Goal: Information Seeking & Learning: Learn about a topic

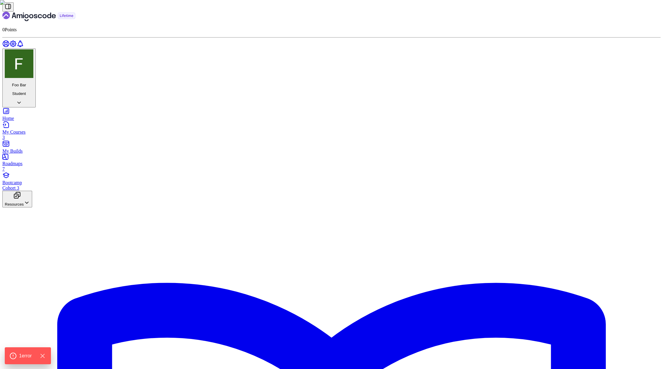
scroll to position [1671, 0]
click at [46, 356] on icon "Hide Errors" at bounding box center [44, 356] width 4 height 4
click at [44, 180] on div "Bootcamp Cohort 3" at bounding box center [331, 185] width 658 height 11
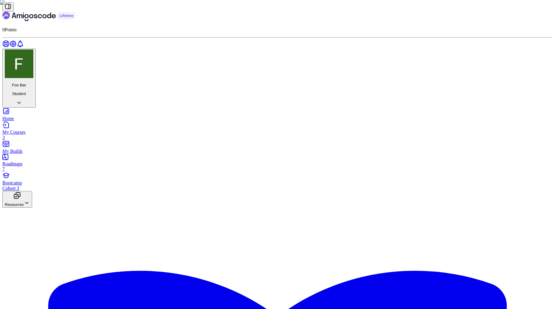
scroll to position [888, 0]
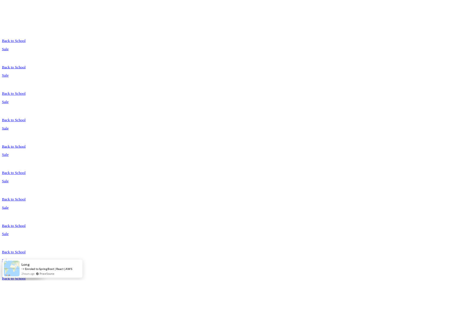
scroll to position [362, 0]
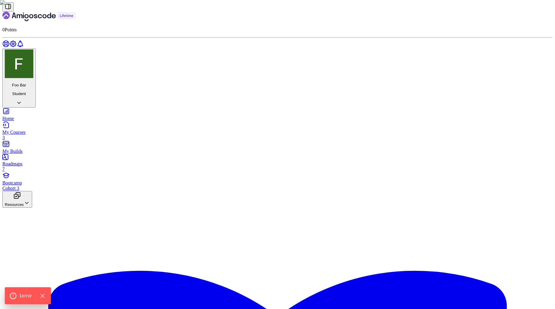
scroll to position [1691, 0]
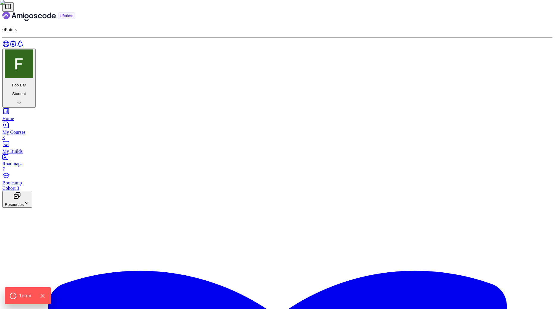
drag, startPoint x: 258, startPoint y: 277, endPoint x: 249, endPoint y: 93, distance: 184.1
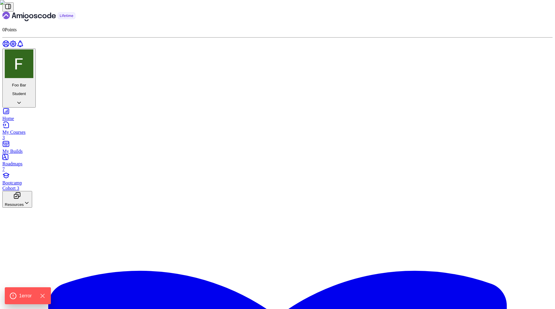
scroll to position [733, 0]
drag, startPoint x: 352, startPoint y: 211, endPoint x: 232, endPoint y: 189, distance: 122.0
copy div "Cannot divide by zero Cannot calculate square root of negative number Value mus…"
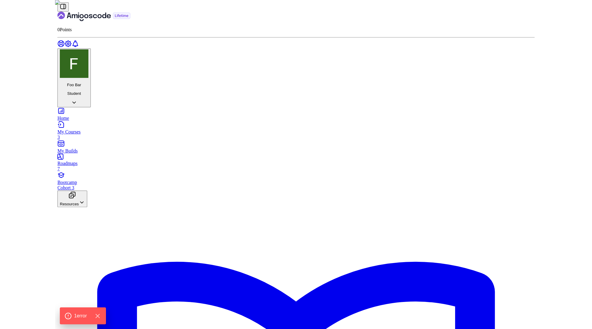
scroll to position [1867, 0]
